Goal: Navigation & Orientation: Locate item on page

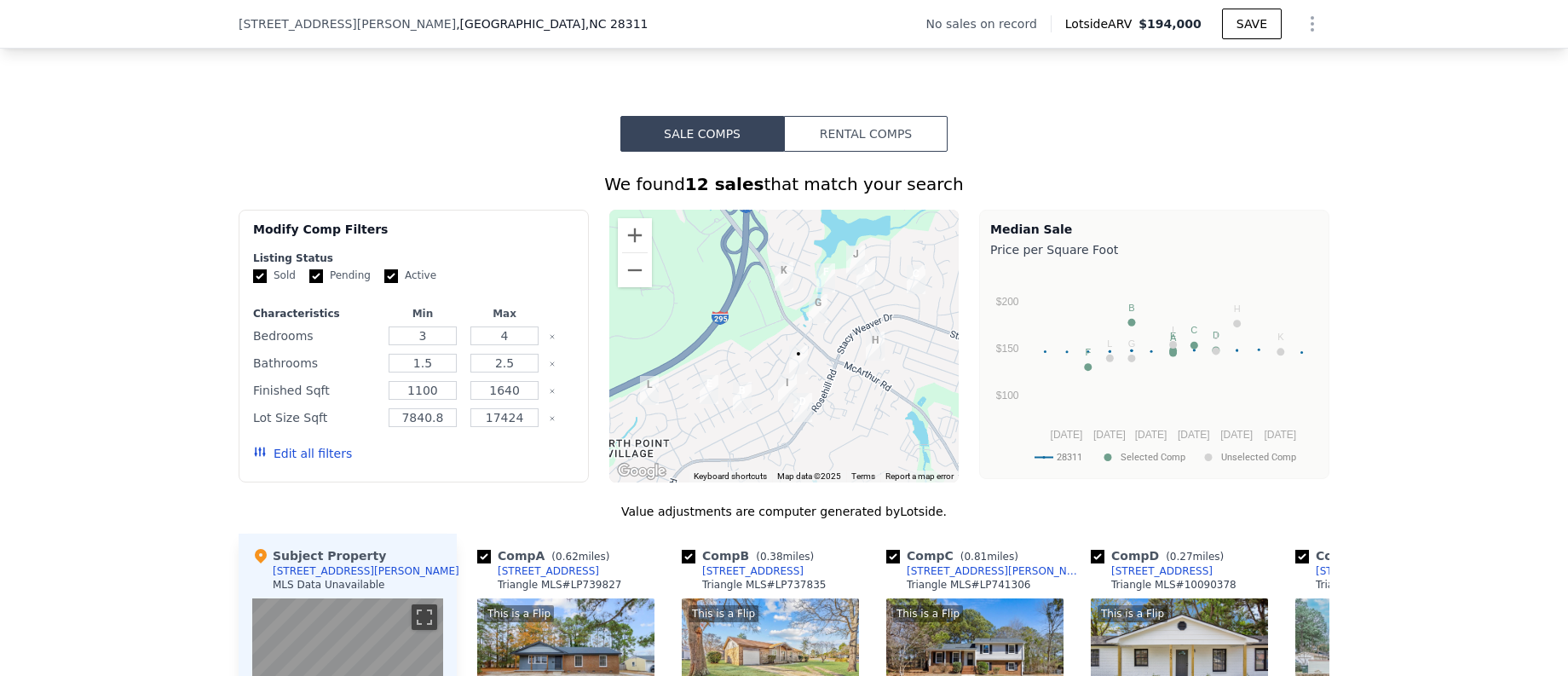
scroll to position [1186, 0]
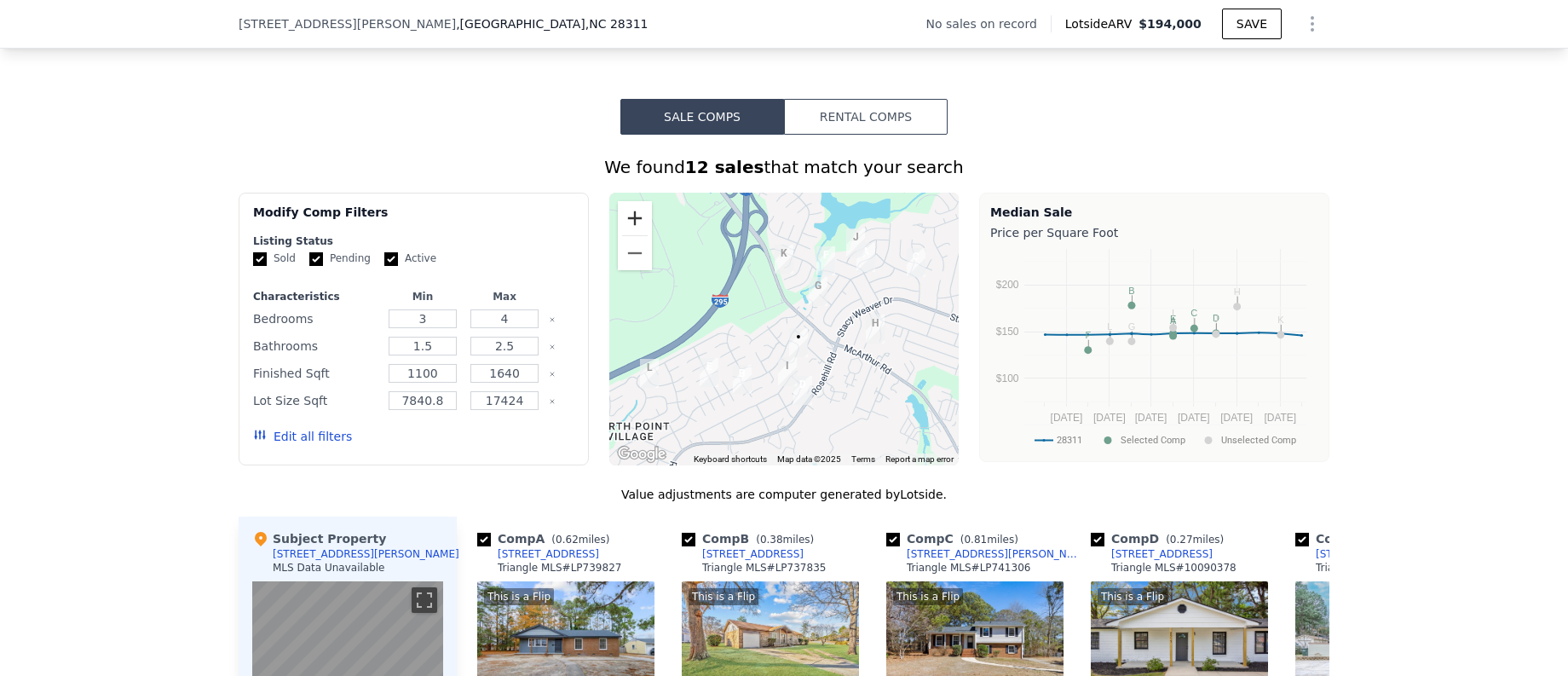
click at [619, 224] on button "Zoom in" at bounding box center [635, 218] width 34 height 34
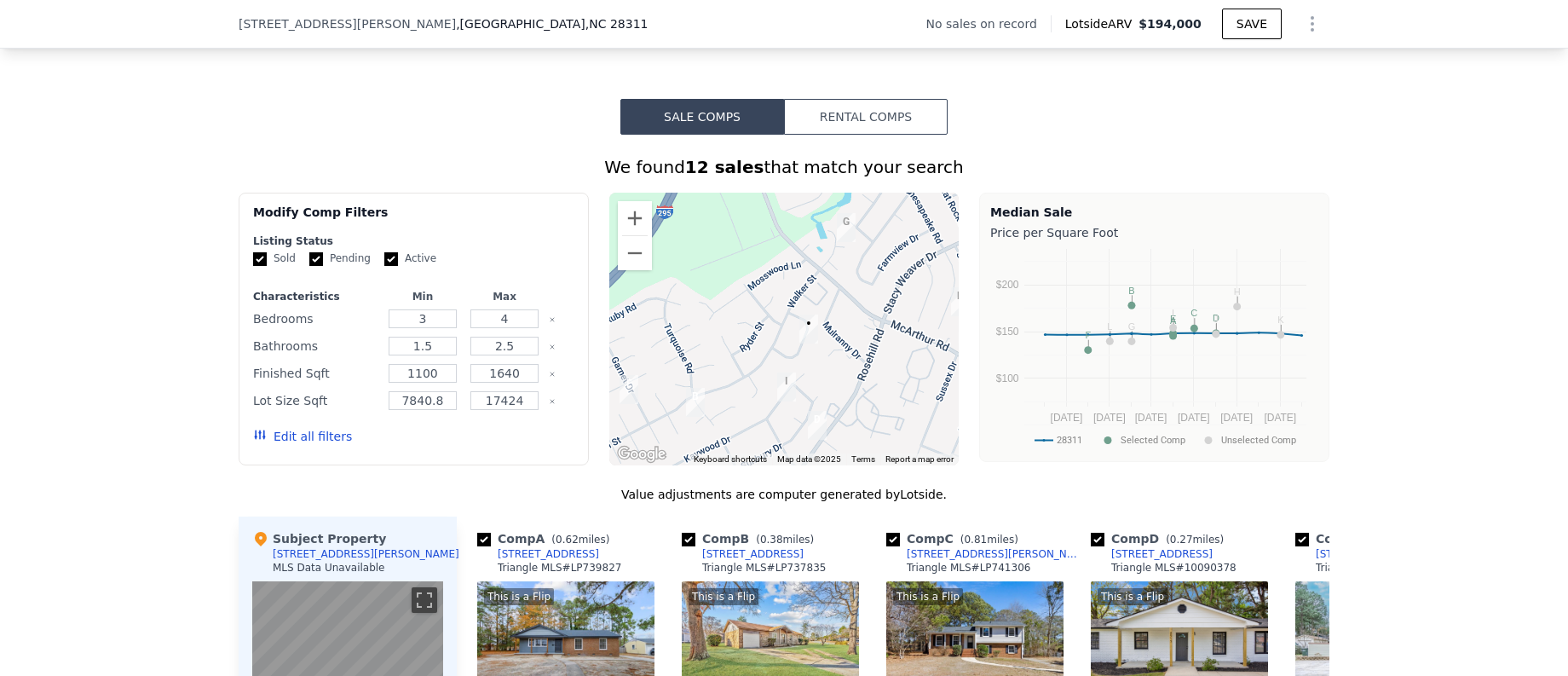
drag, startPoint x: 782, startPoint y: 332, endPoint x: 794, endPoint y: 294, distance: 39.8
click at [786, 293] on div at bounding box center [784, 329] width 351 height 273
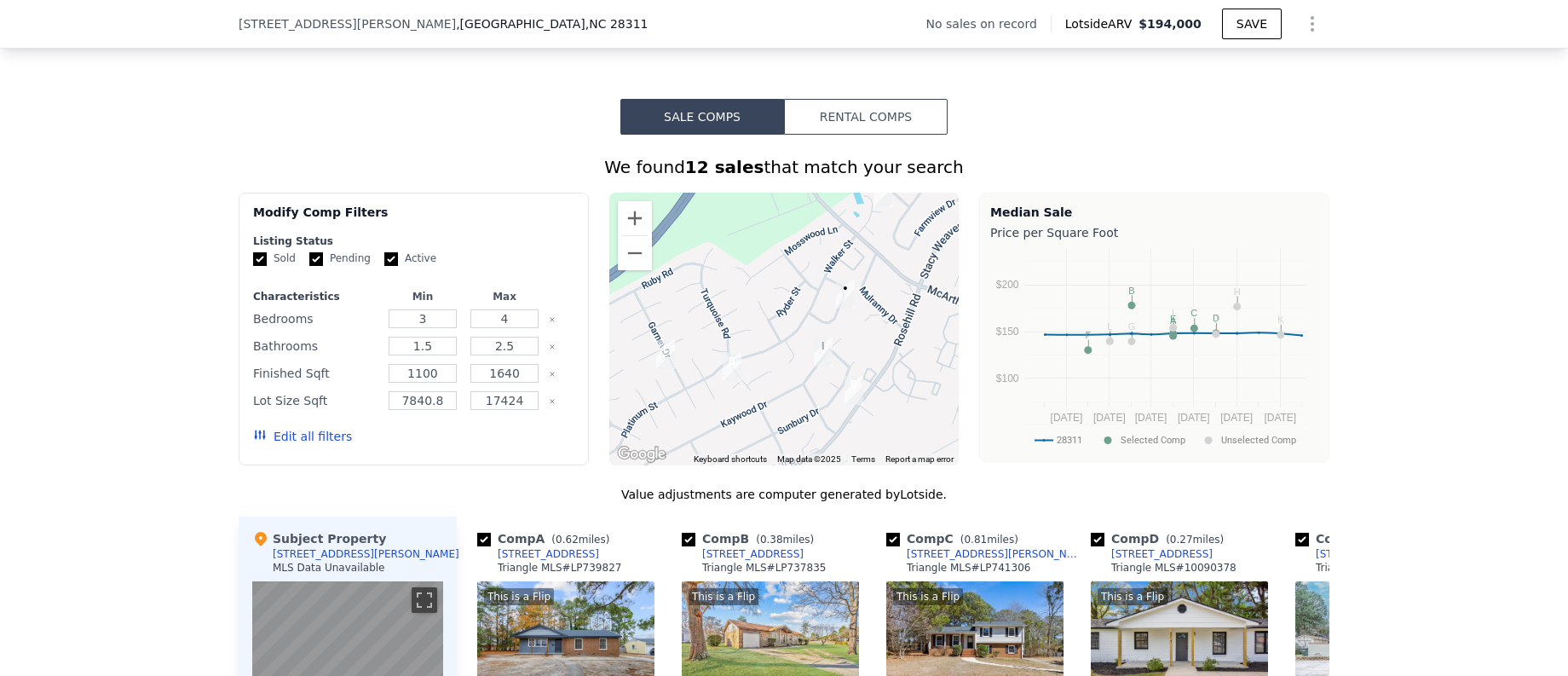
drag, startPoint x: 868, startPoint y: 349, endPoint x: 890, endPoint y: 358, distance: 23.8
click at [892, 338] on div at bounding box center [784, 329] width 351 height 273
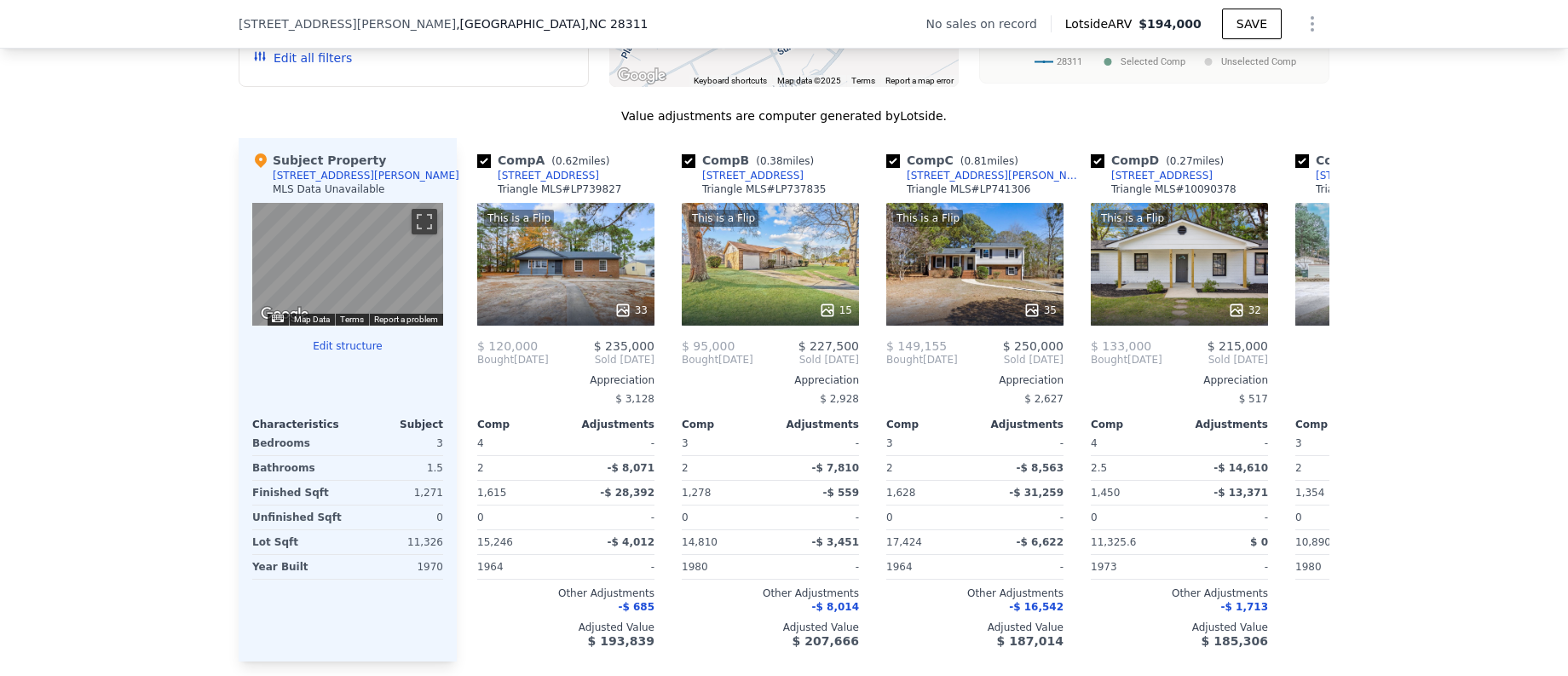
scroll to position [1604, 0]
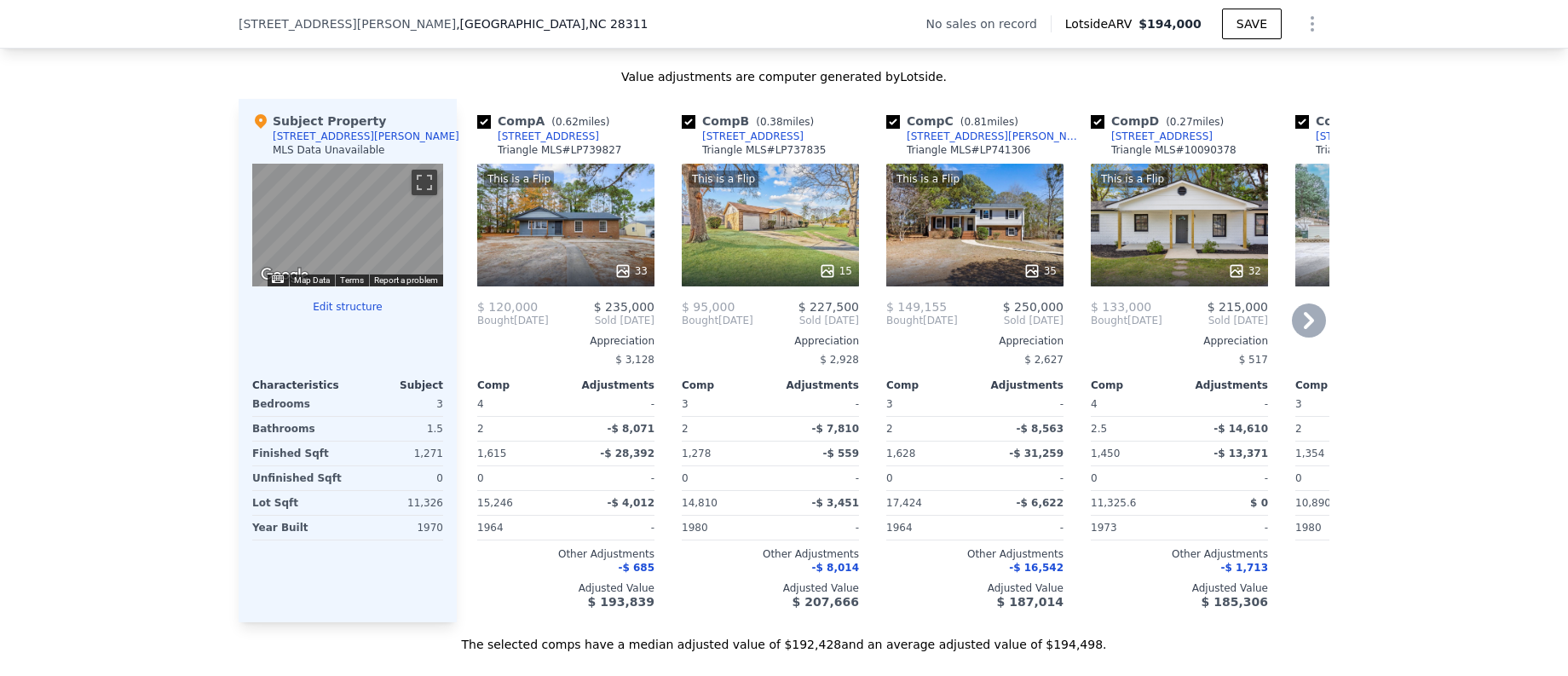
click at [1306, 329] on icon at bounding box center [1309, 320] width 10 height 17
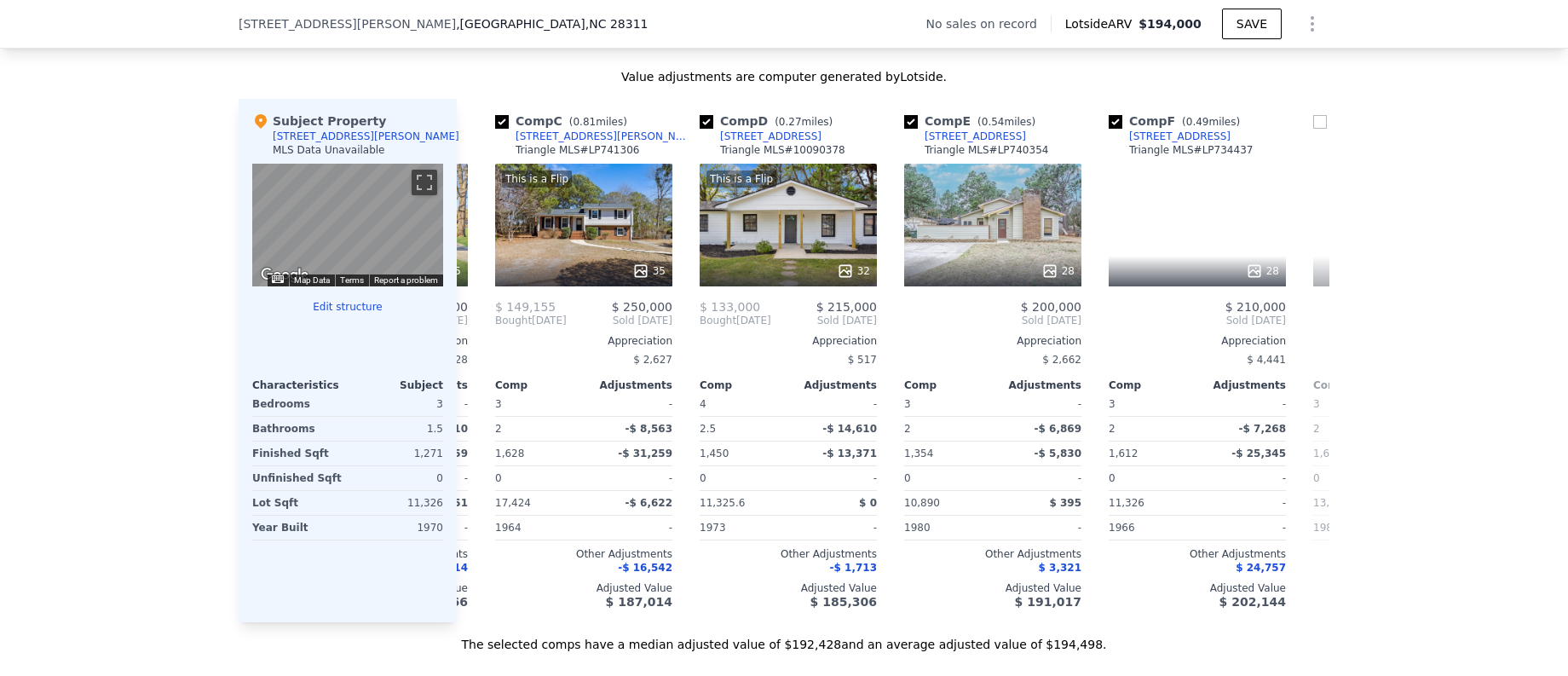
scroll to position [0, 409]
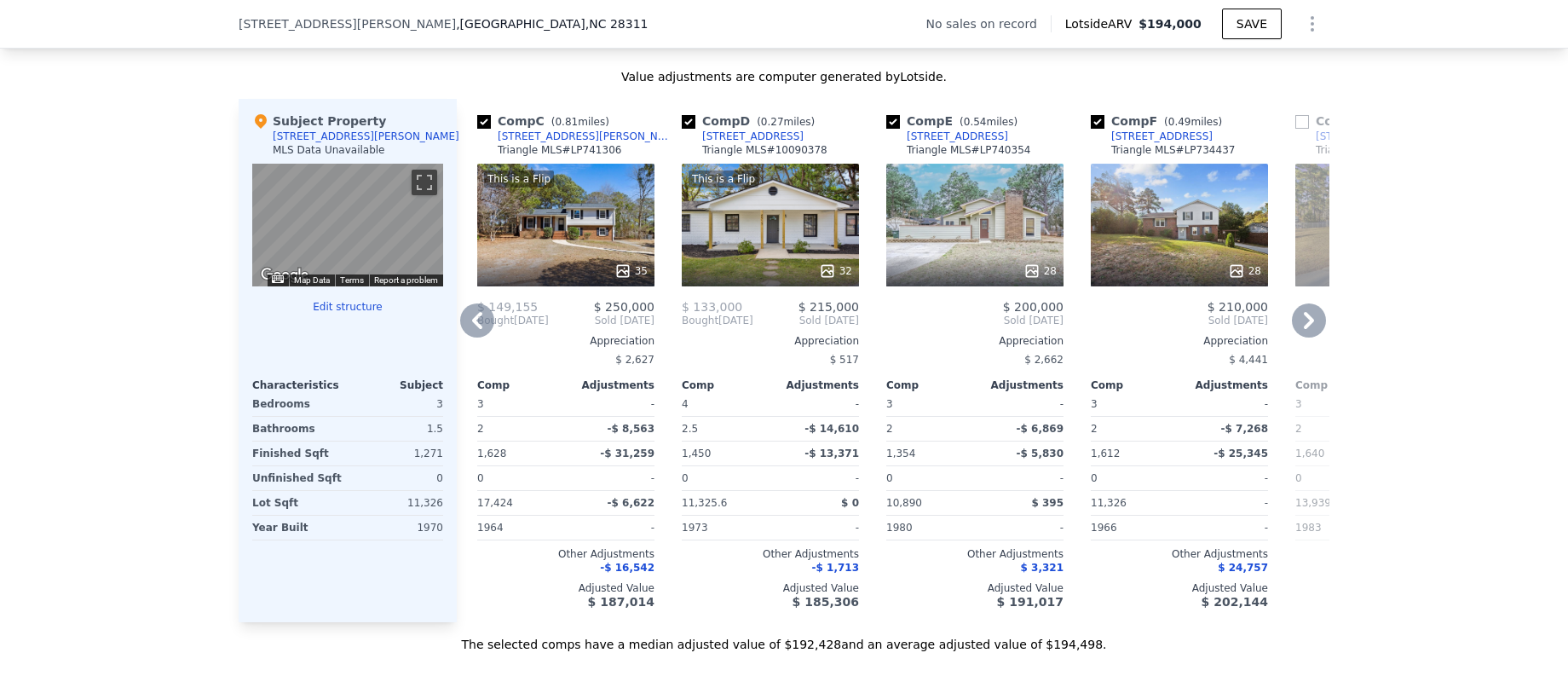
click at [476, 335] on icon at bounding box center [477, 321] width 34 height 34
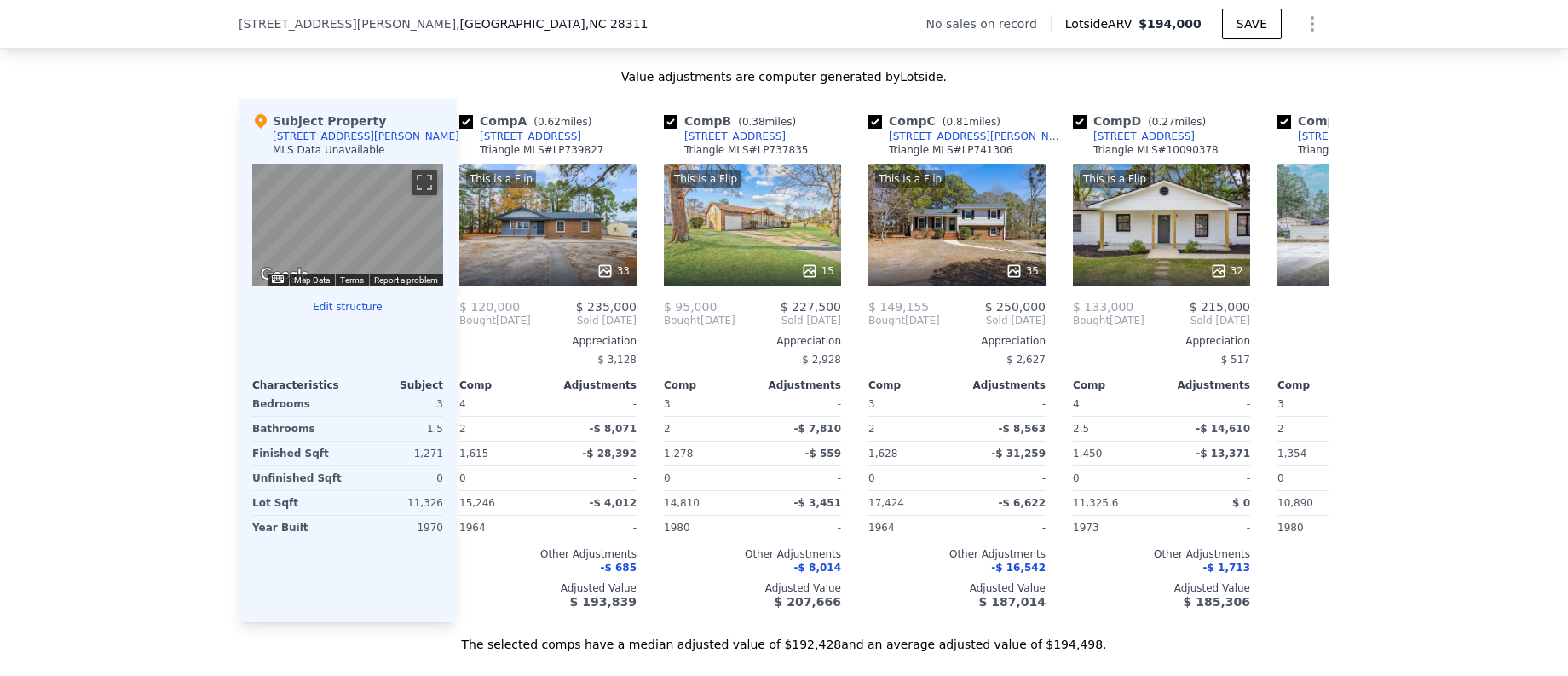
scroll to position [0, 0]
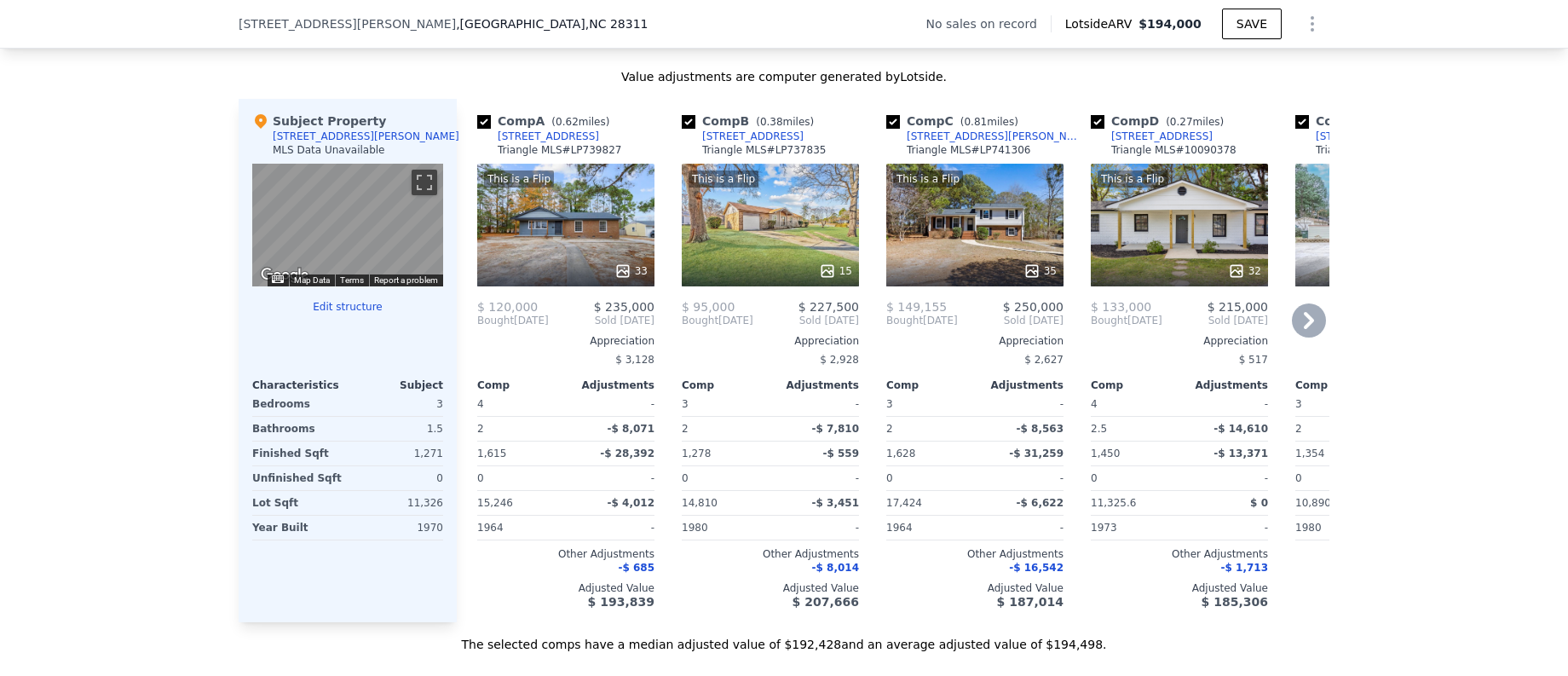
click at [1312, 338] on icon at bounding box center [1309, 321] width 34 height 34
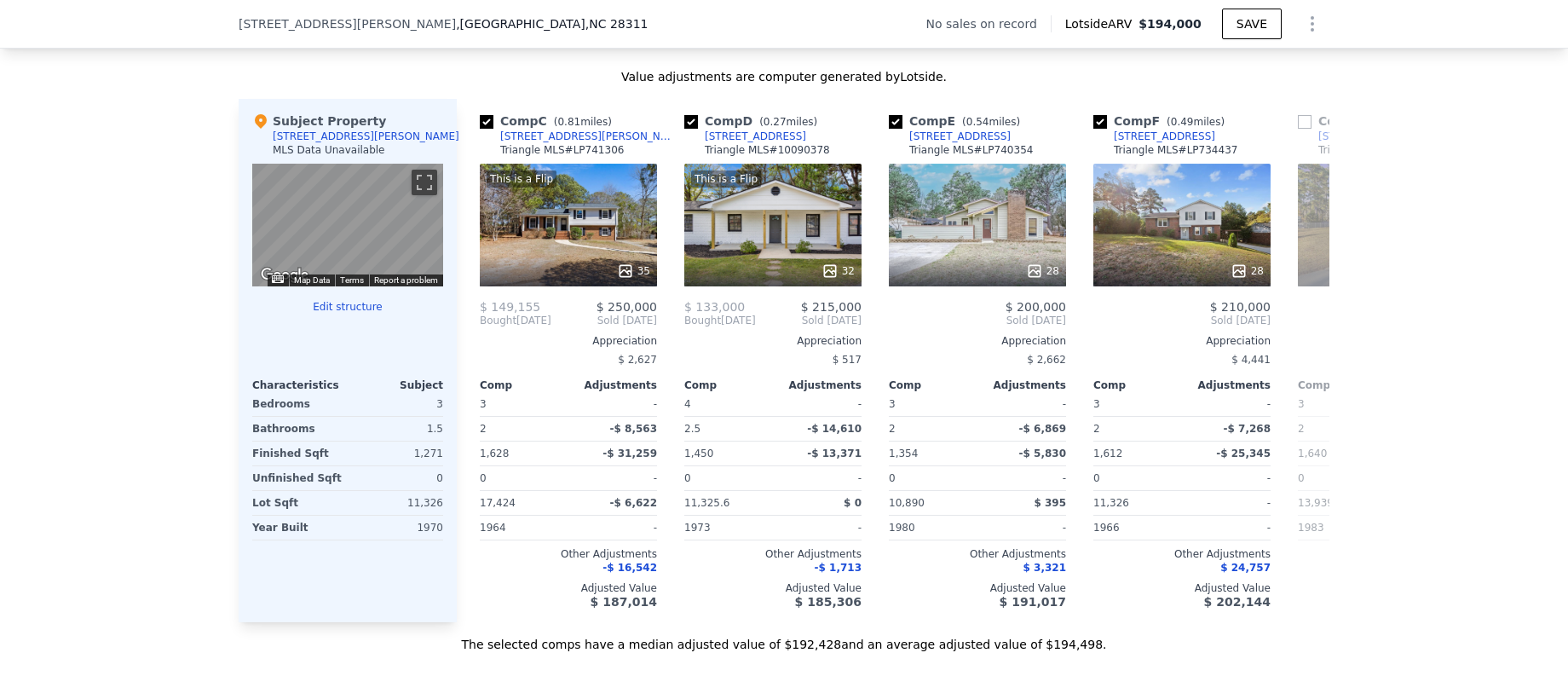
scroll to position [0, 409]
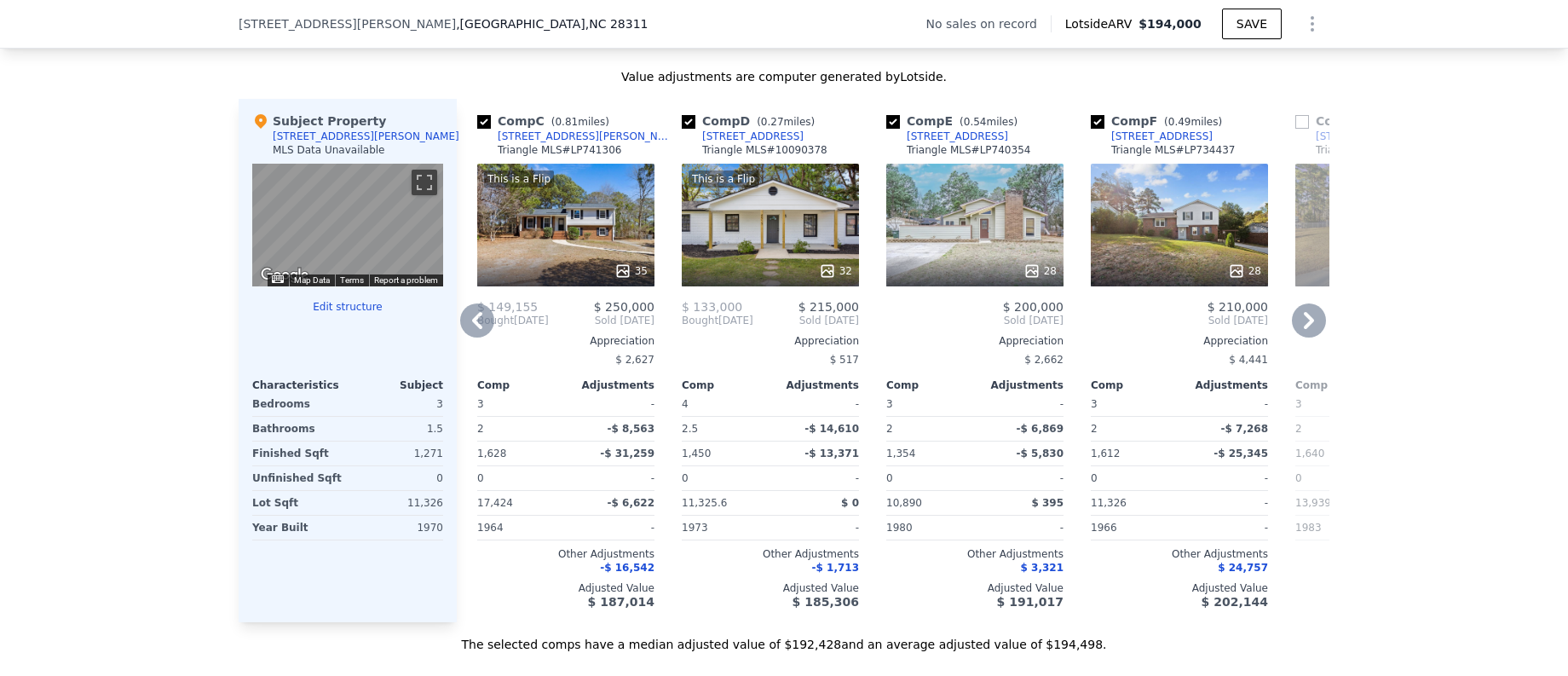
click at [1311, 338] on icon at bounding box center [1309, 321] width 34 height 34
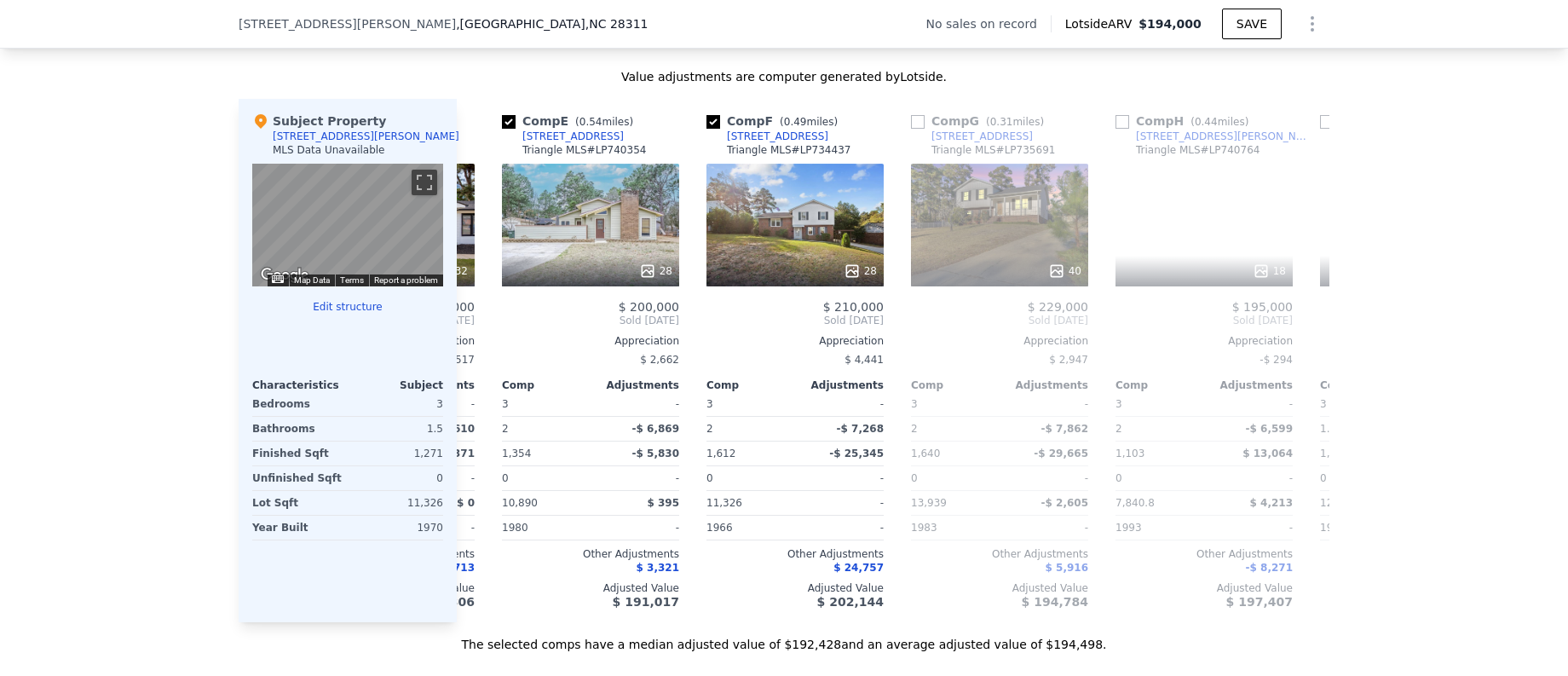
scroll to position [0, 818]
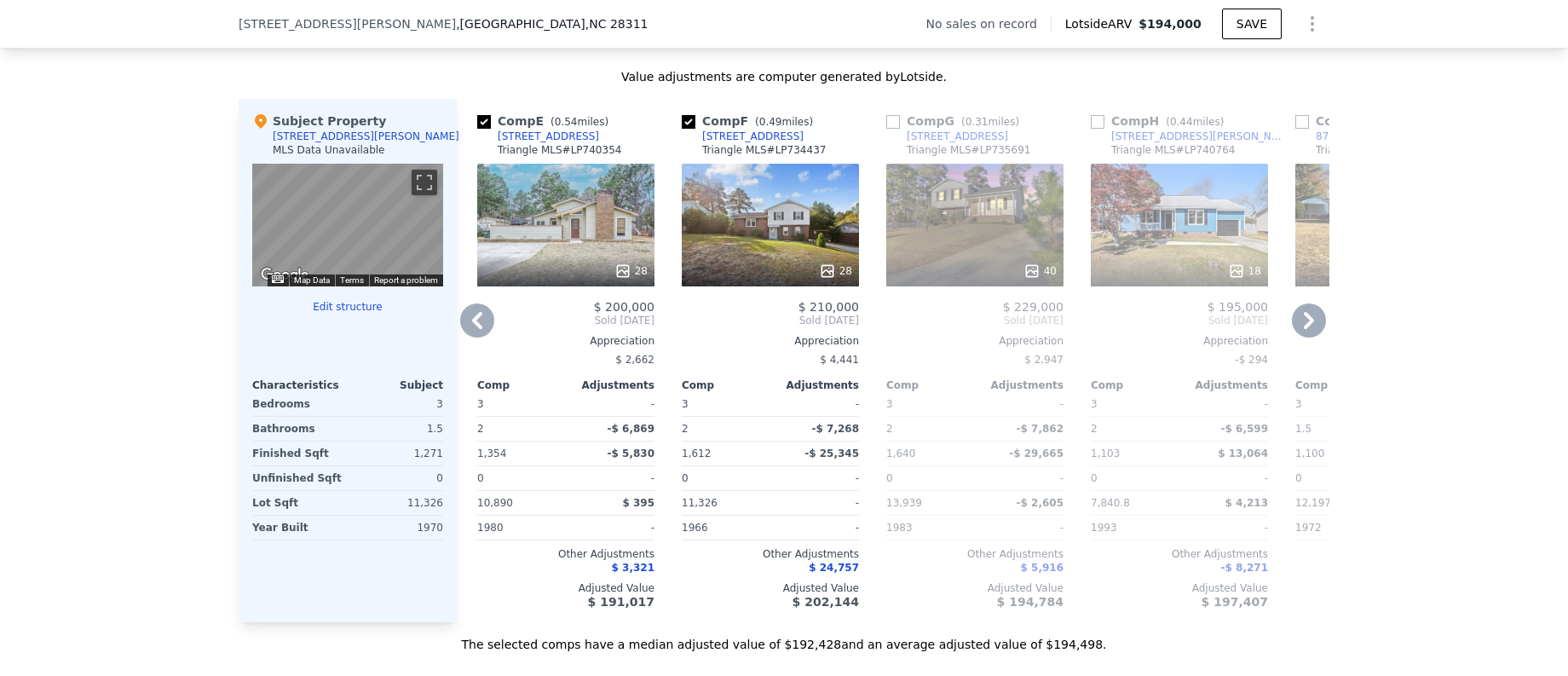
click at [1311, 338] on icon at bounding box center [1309, 321] width 34 height 34
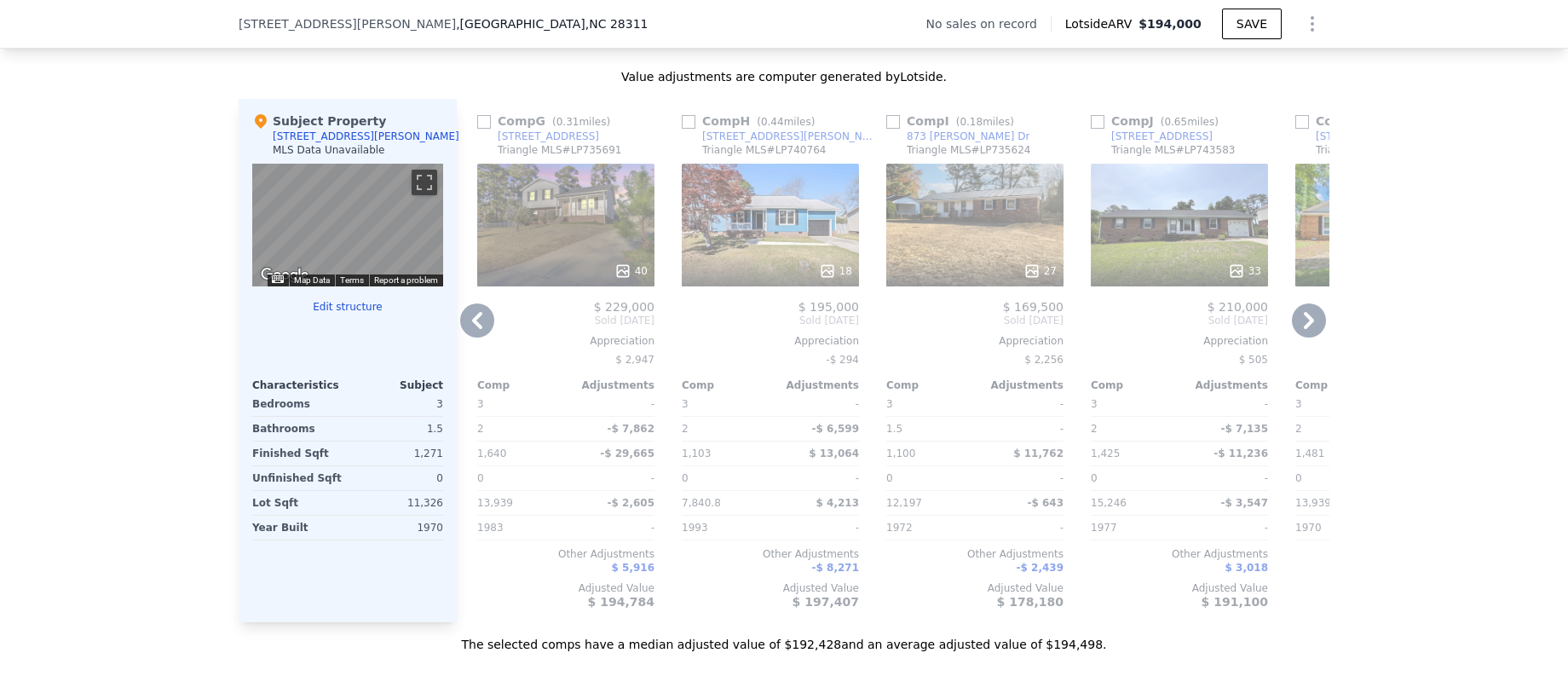
click at [1311, 338] on icon at bounding box center [1309, 321] width 34 height 34
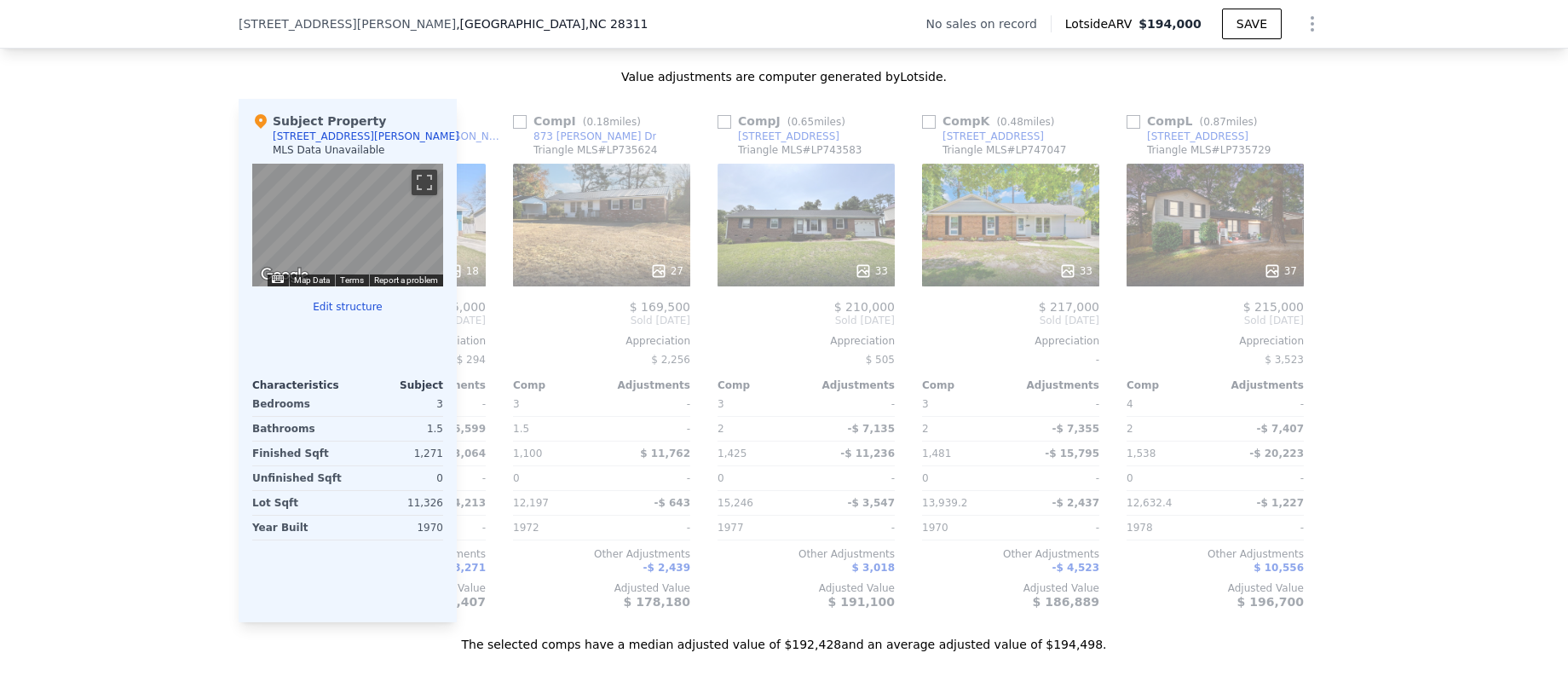
scroll to position [0, 1623]
